Goal: Information Seeking & Learning: Learn about a topic

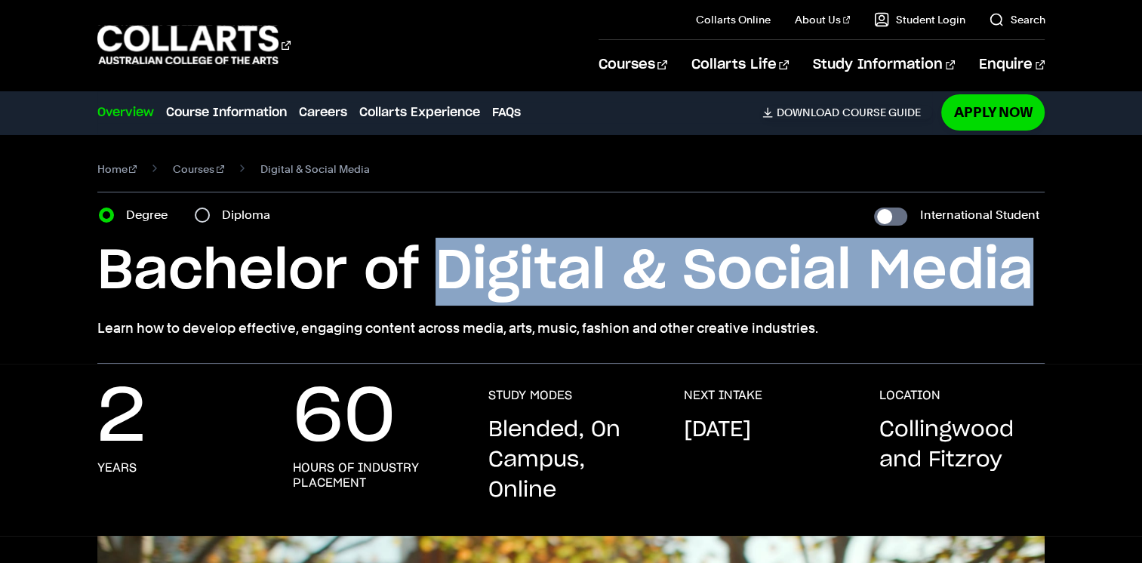
drag, startPoint x: 435, startPoint y: 274, endPoint x: 1034, endPoint y: 280, distance: 598.8
click at [1034, 280] on h1 "Bachelor of Digital & Social Media" at bounding box center [571, 272] width 948 height 68
copy h1 "Digital & Social Media"
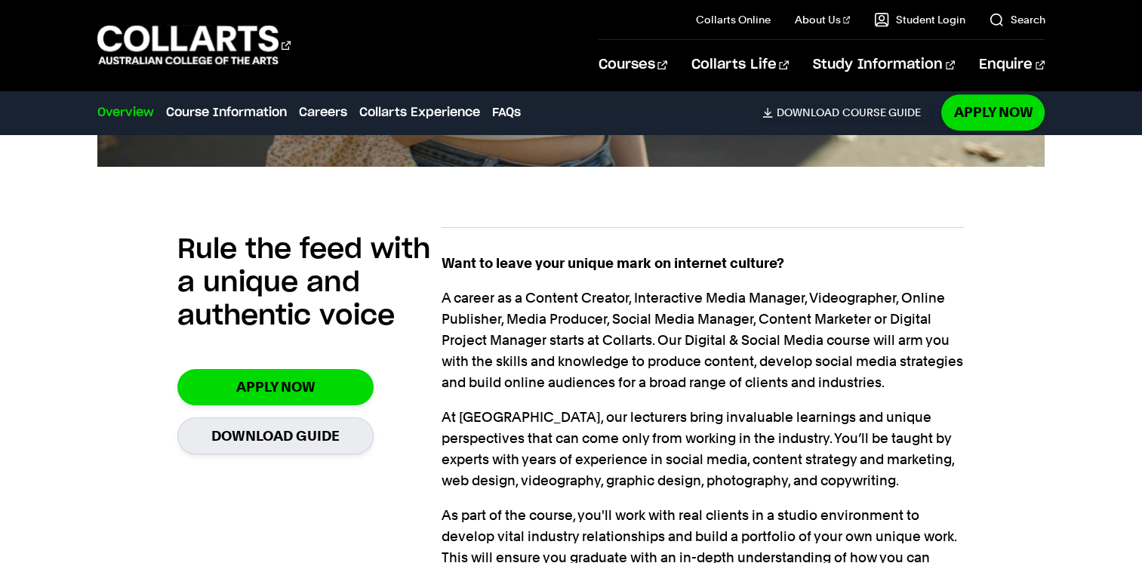
scroll to position [956, 0]
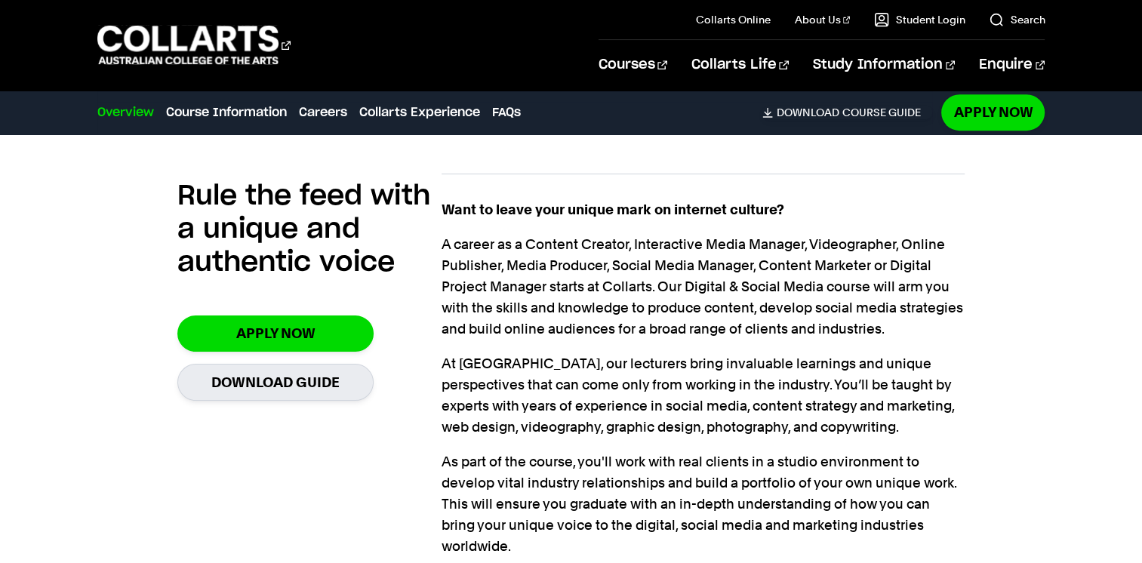
drag, startPoint x: 316, startPoint y: 64, endPoint x: 84, endPoint y: 33, distance: 233.8
click at [84, 33] on div "Courses Collarts Online Study 100% online About Us History & Values Strategic P…" at bounding box center [571, 45] width 1142 height 90
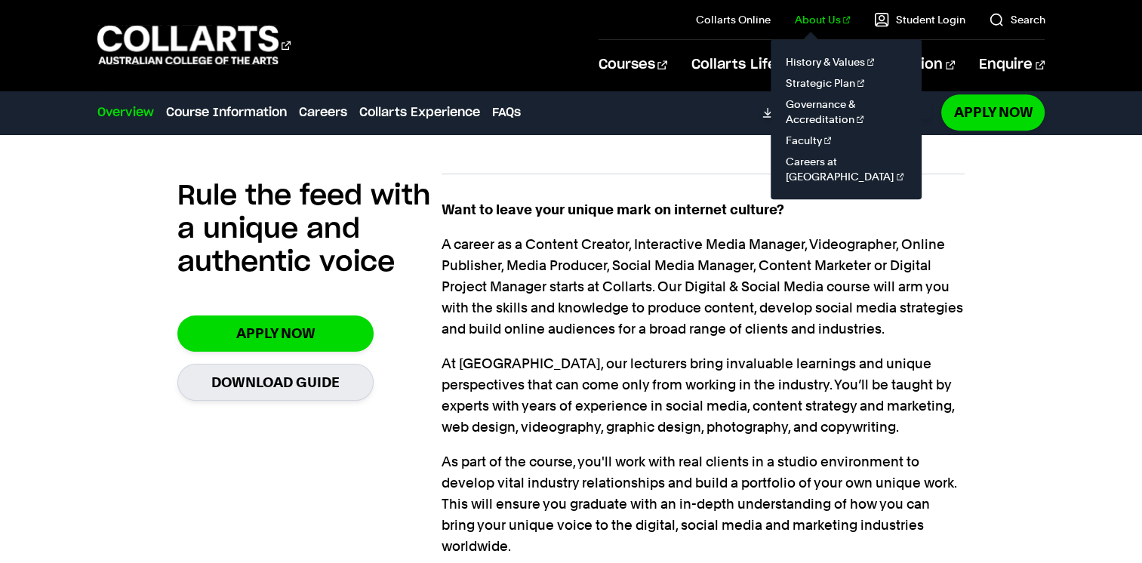
click at [832, 14] on link "About Us" at bounding box center [823, 19] width 56 height 15
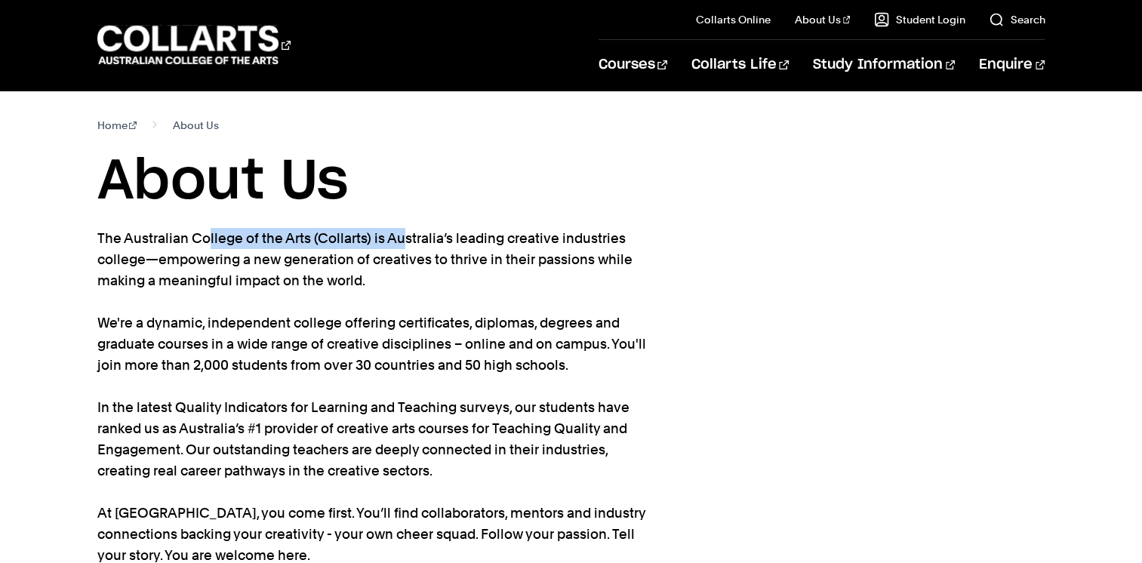
click at [306, 246] on p "The Australian College of the Arts (Collarts) is Australia’s leading creative i…" at bounding box center [372, 397] width 551 height 338
